Goal: Task Accomplishment & Management: Use online tool/utility

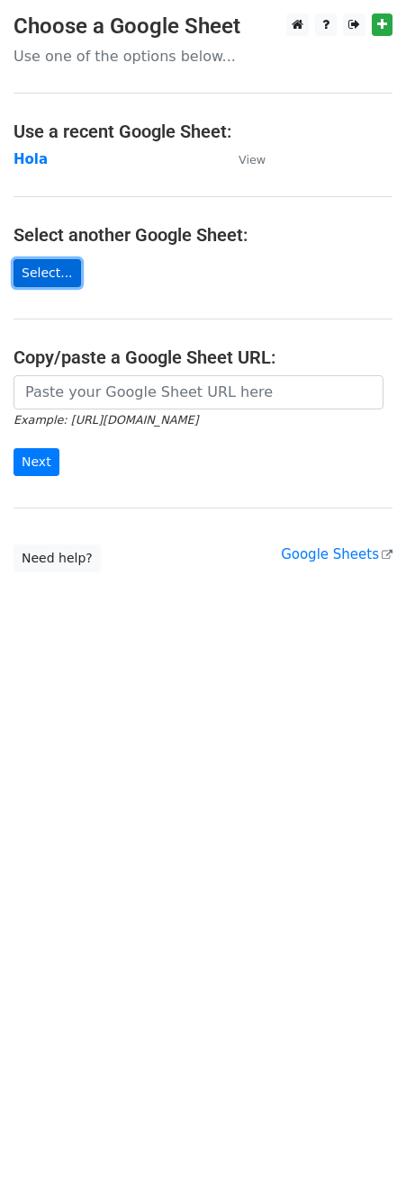
click at [40, 274] on link "Select..." at bounding box center [46, 273] width 67 height 28
click at [31, 166] on strong "Hola" at bounding box center [30, 159] width 34 height 16
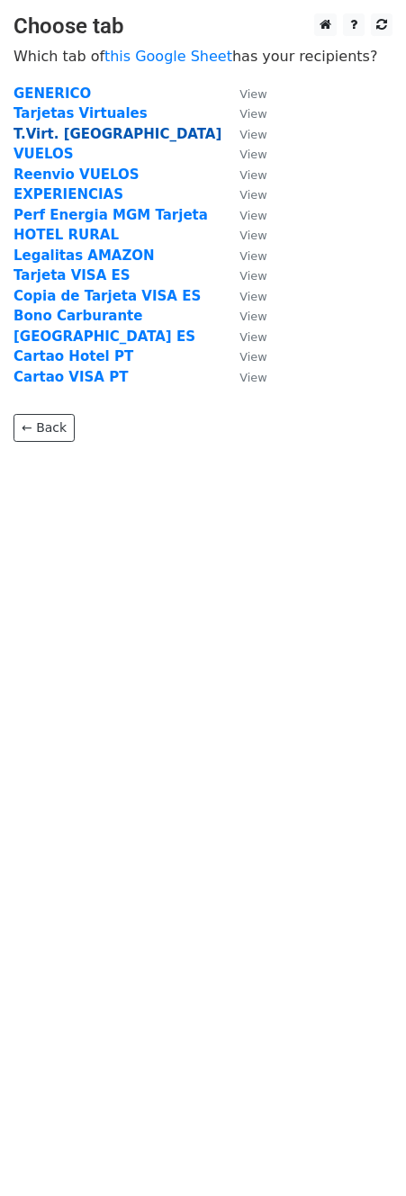
click at [47, 136] on strong "T.Virt. [GEOGRAPHIC_DATA]" at bounding box center [117, 134] width 208 height 16
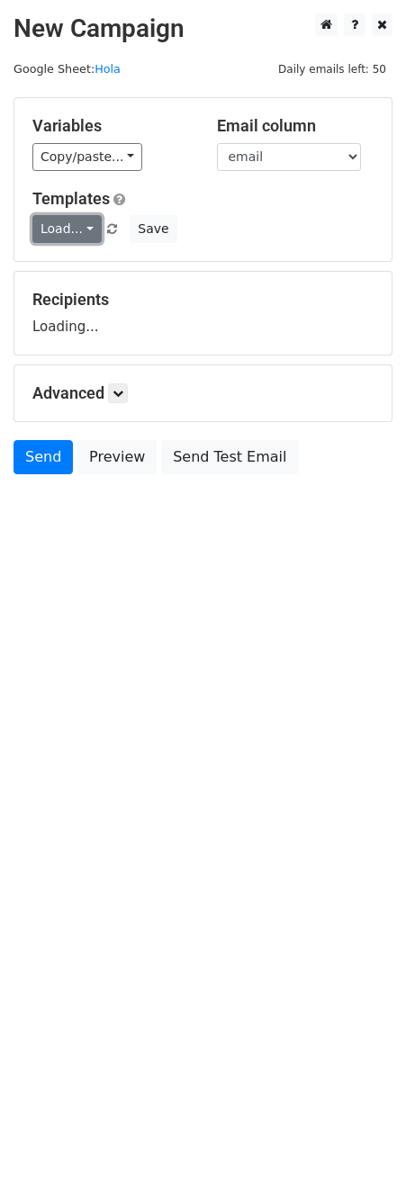
click at [59, 237] on link "Load..." at bounding box center [66, 229] width 69 height 28
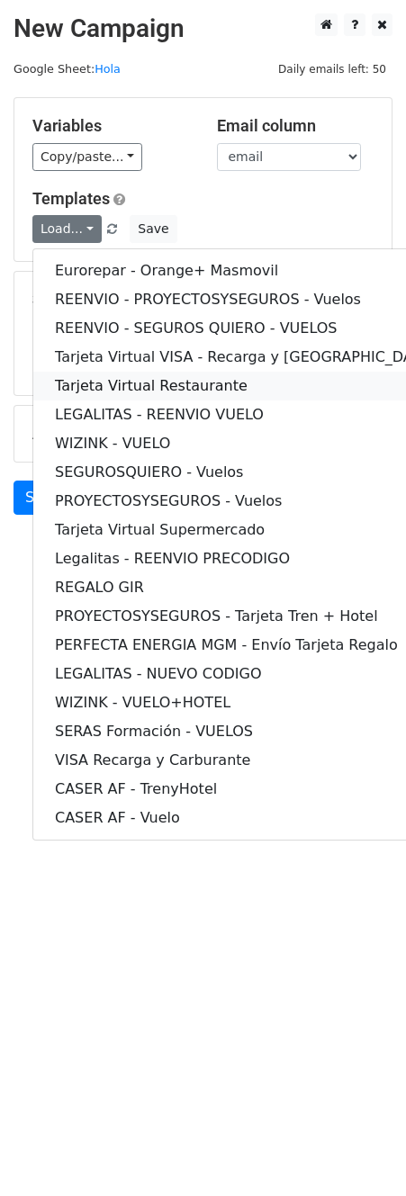
click at [98, 385] on link "Tarjeta Virtual Restaurante" at bounding box center [244, 386] width 423 height 29
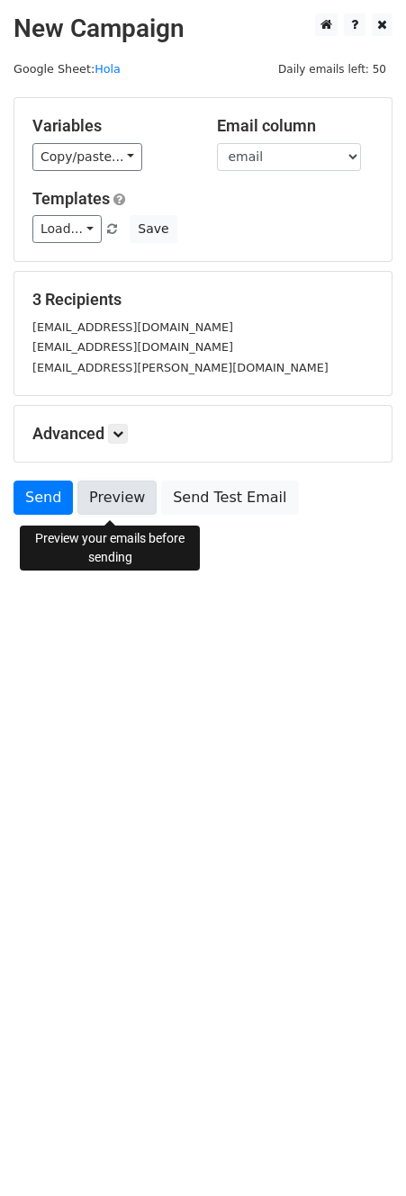
click at [111, 511] on link "Preview" at bounding box center [116, 498] width 79 height 34
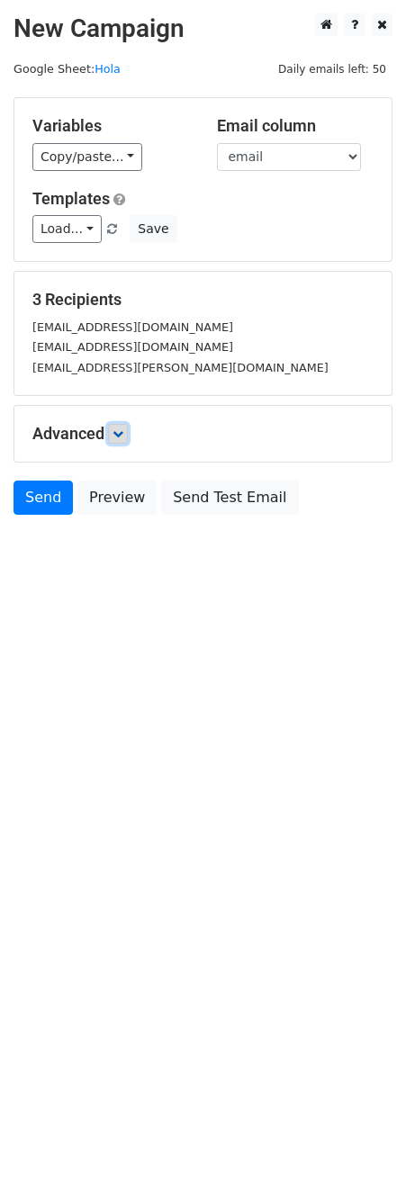
click at [119, 439] on icon at bounding box center [117, 433] width 11 height 11
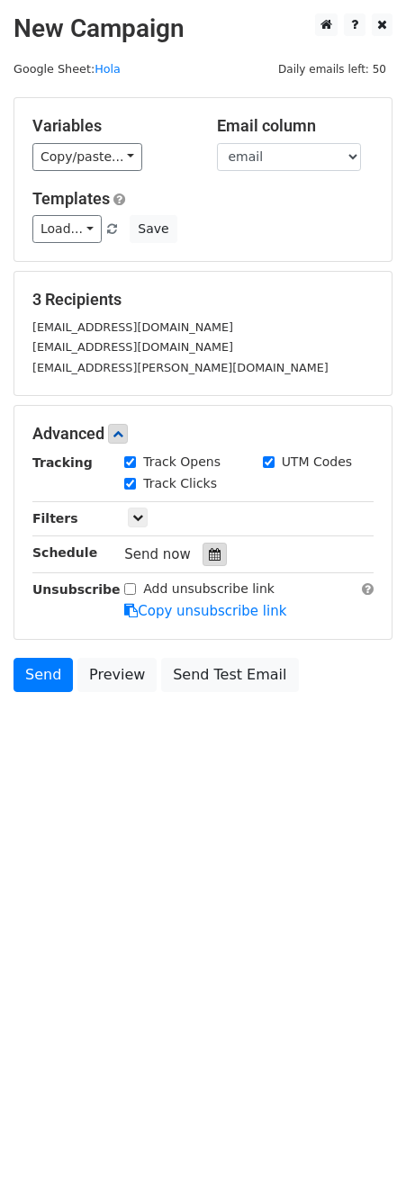
click at [209, 554] on icon at bounding box center [215, 554] width 12 height 13
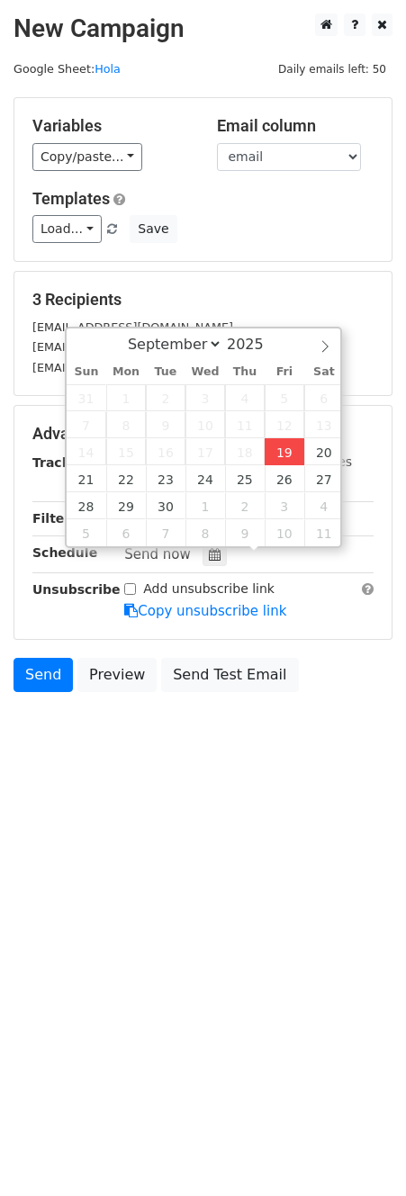
type input "2025-09-19 12:00"
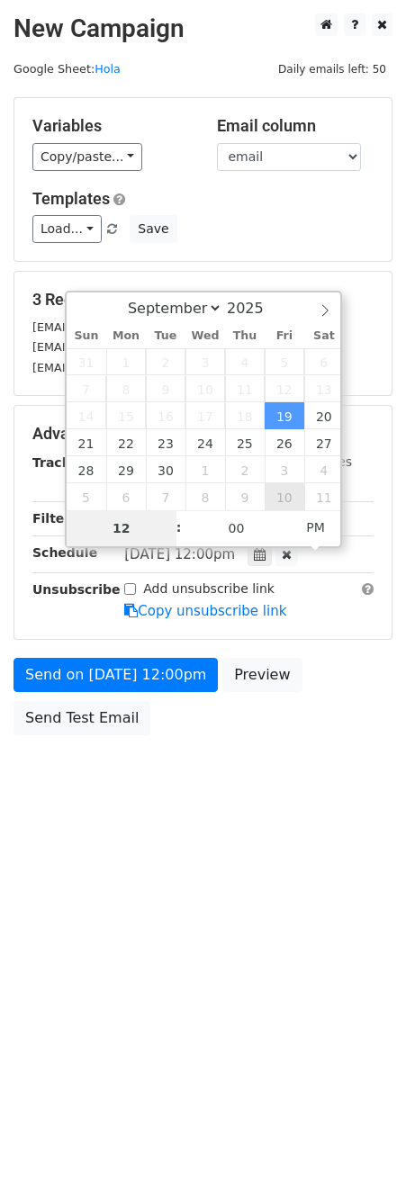
type input "1"
type input "09"
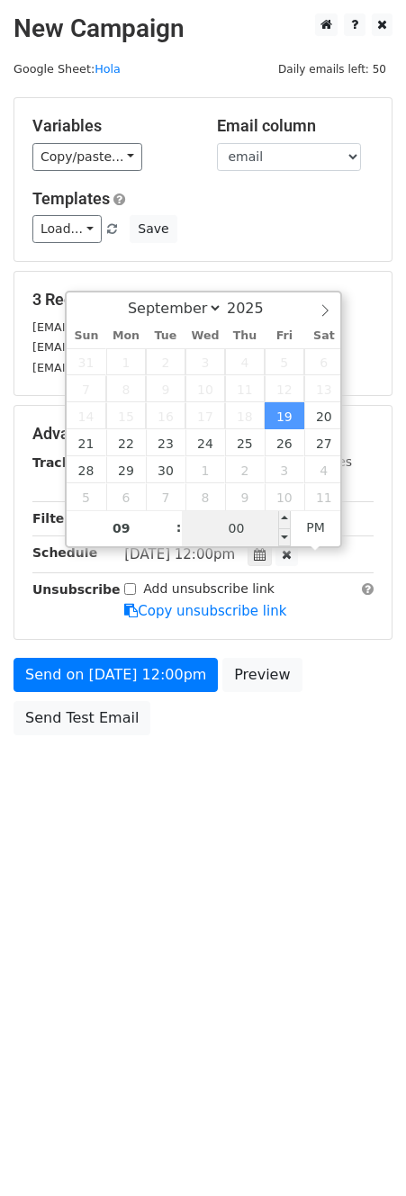
type input "2025-09-19 21:00"
click at [247, 541] on input "00" at bounding box center [237, 528] width 110 height 36
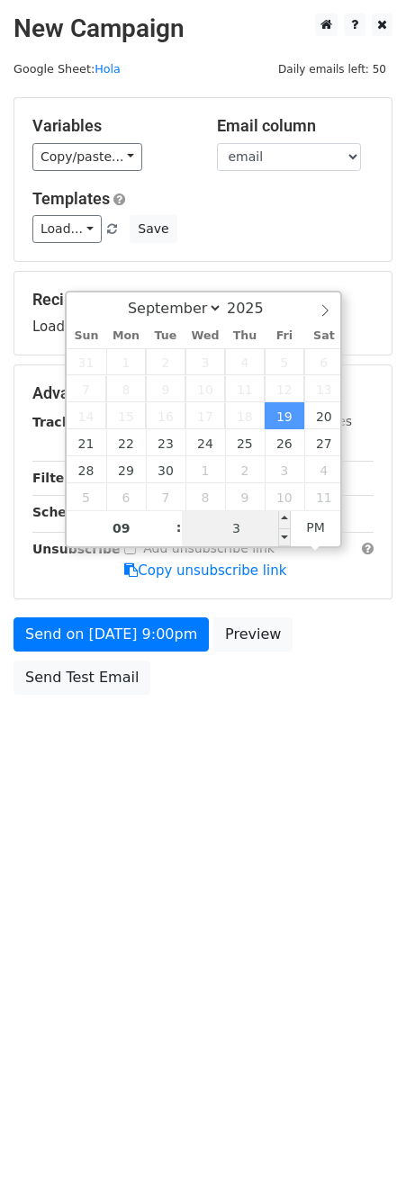
type input "30"
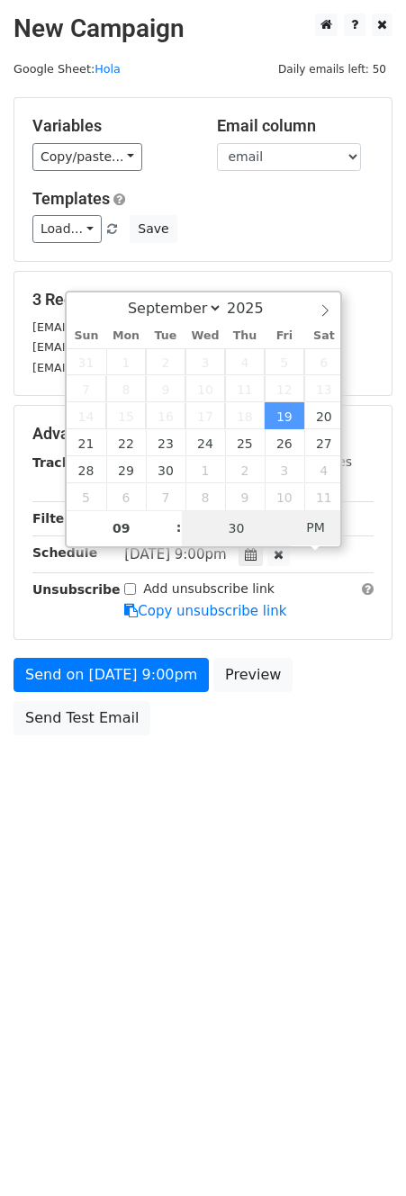
type input "2025-09-19 09:30"
click at [319, 519] on span "PM" at bounding box center [315, 527] width 49 height 36
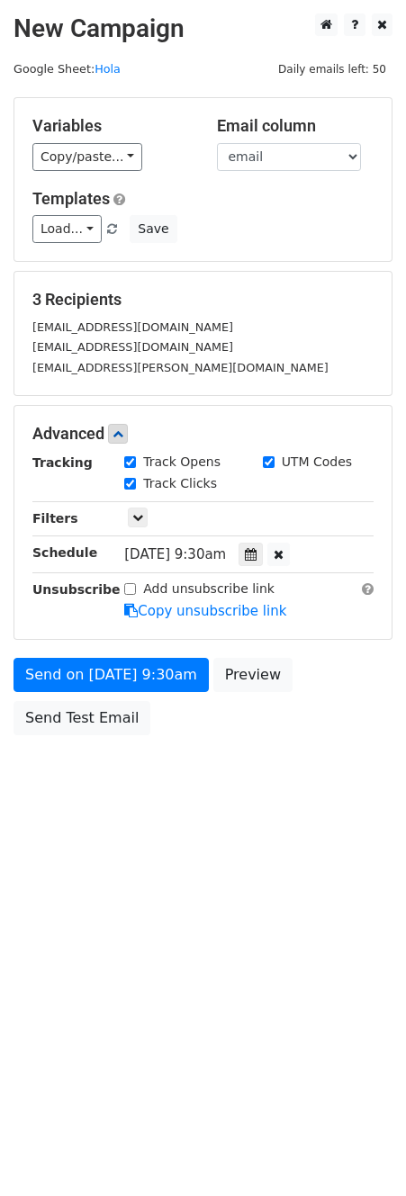
click at [317, 855] on html "New Campaign Daily emails left: 50 Google Sheet: Hola Variables Copy/paste... {…" at bounding box center [203, 598] width 406 height 1196
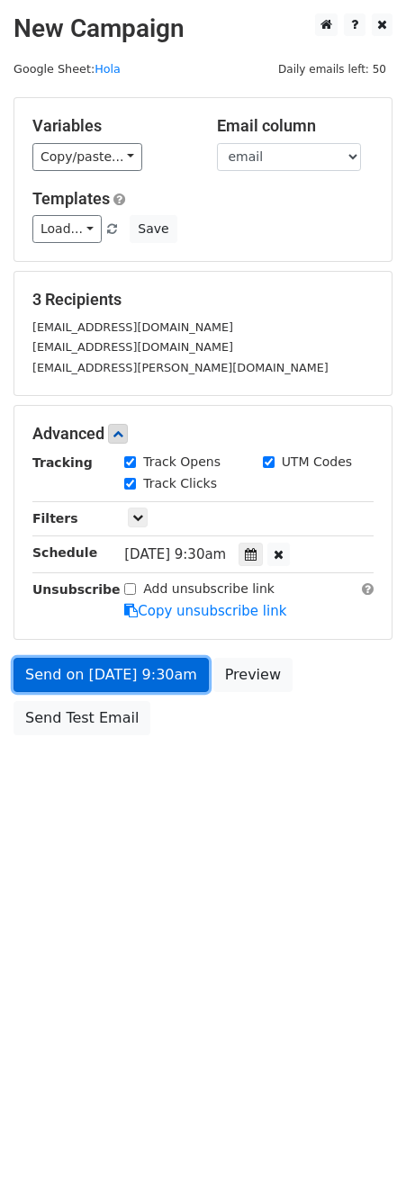
click at [175, 689] on link "Send on Sep 19 at 9:30am" at bounding box center [110, 675] width 195 height 34
